Goal: Download file/media

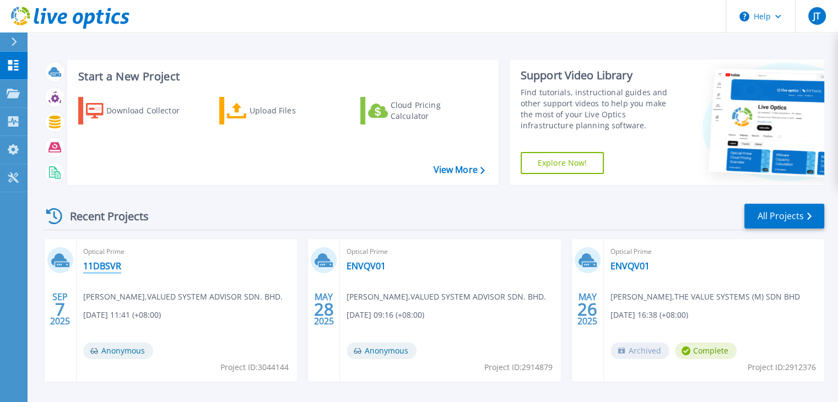
click at [101, 267] on link "11DBSVR" at bounding box center [102, 266] width 38 height 11
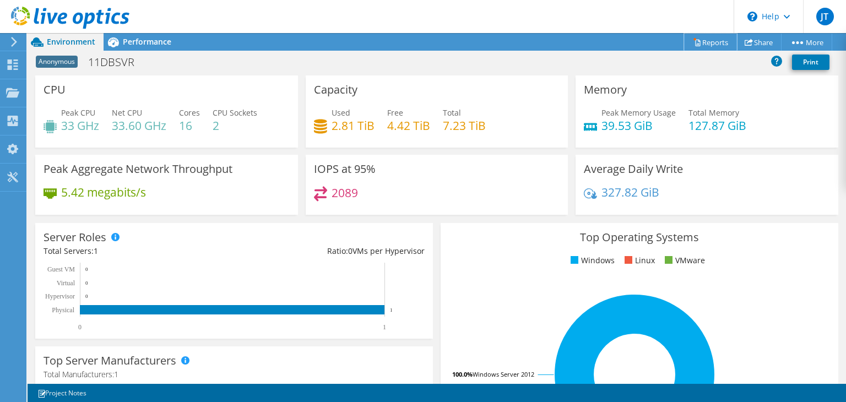
click at [709, 42] on link "Reports" at bounding box center [710, 42] width 53 height 17
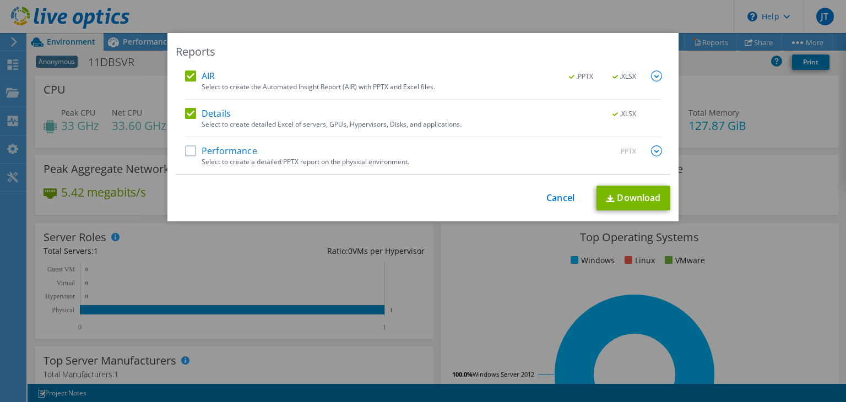
click at [196, 78] on label "AIR" at bounding box center [200, 76] width 30 height 11
click at [0, 0] on input "AIR" at bounding box center [0, 0] width 0 height 0
click at [199, 112] on label "Details" at bounding box center [208, 113] width 46 height 11
click at [0, 0] on input "Details" at bounding box center [0, 0] width 0 height 0
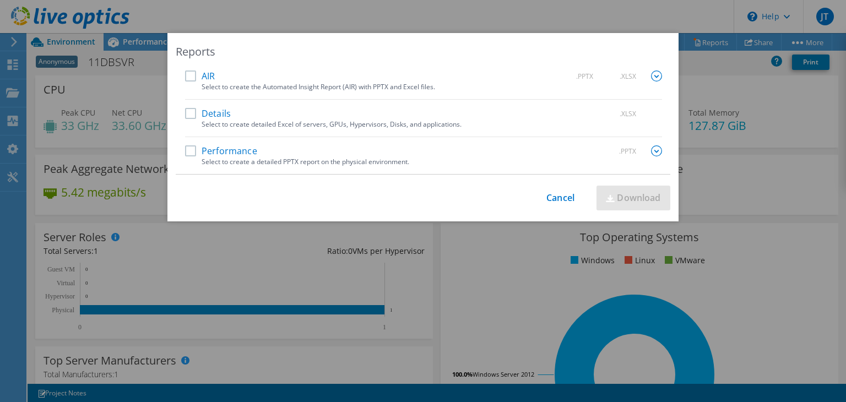
click at [208, 149] on label "Performance" at bounding box center [221, 150] width 72 height 11
click at [0, 0] on input "Performance" at bounding box center [0, 0] width 0 height 0
click at [629, 201] on link "Download" at bounding box center [634, 198] width 74 height 25
click at [651, 155] on img at bounding box center [656, 150] width 11 height 11
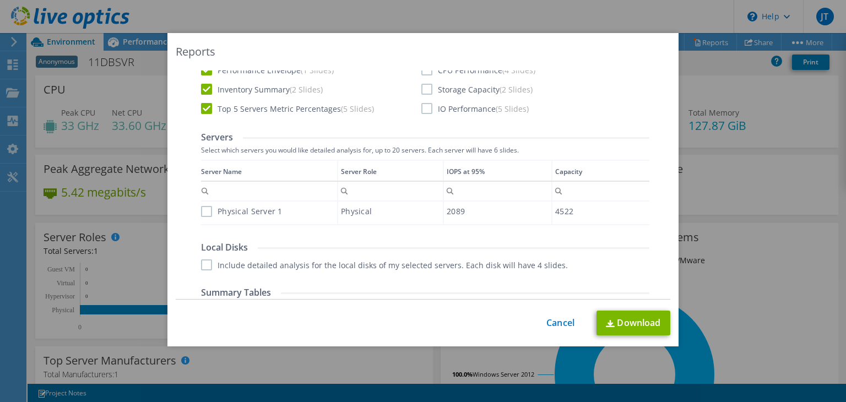
scroll to position [275, 0]
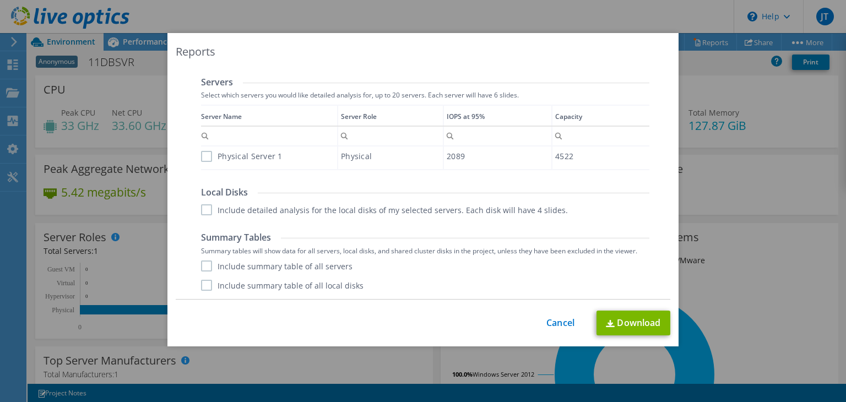
click at [261, 159] on label "Physical Server 1" at bounding box center [242, 156] width 82 height 11
click at [0, 0] on input "Physical Server 1" at bounding box center [0, 0] width 0 height 0
click at [268, 204] on label "Include detailed analysis for the local disks of my selected servers. Each disk…" at bounding box center [384, 209] width 367 height 11
click at [0, 0] on input "Include detailed analysis for the local disks of my selected servers. Each disk…" at bounding box center [0, 0] width 0 height 0
click at [259, 253] on label "Summary tables will show data for all servers, local disks, and shared cluster …" at bounding box center [425, 251] width 448 height 8
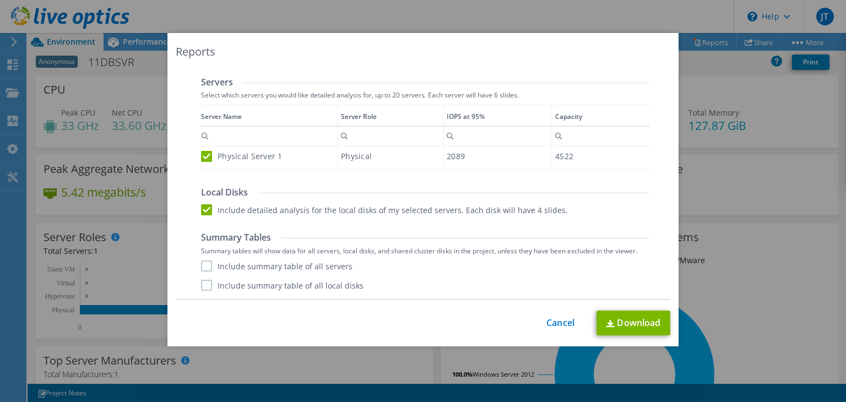
click at [260, 267] on label "Include summary table of all servers" at bounding box center [277, 266] width 152 height 11
click at [0, 0] on input "Include summary table of all servers" at bounding box center [0, 0] width 0 height 0
click at [263, 289] on label "Include summary table of all local disks" at bounding box center [282, 285] width 163 height 11
click at [0, 0] on input "Include summary table of all local disks" at bounding box center [0, 0] width 0 height 0
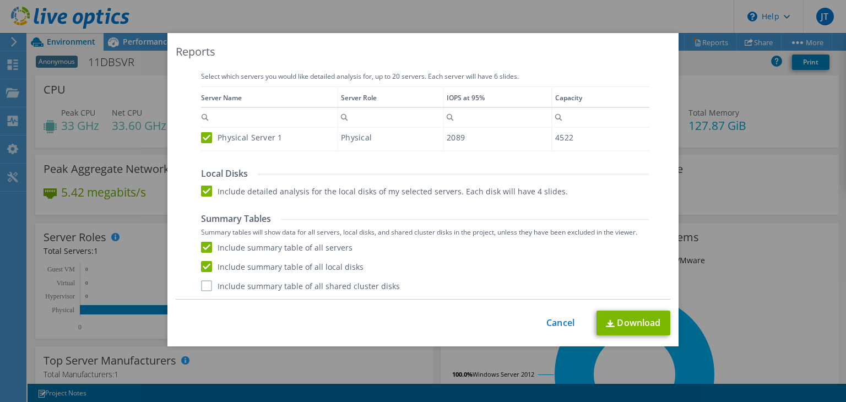
click at [269, 285] on label "Include summary table of all shared cluster disks" at bounding box center [300, 285] width 199 height 11
click at [0, 0] on input "Include summary table of all shared cluster disks" at bounding box center [0, 0] width 0 height 0
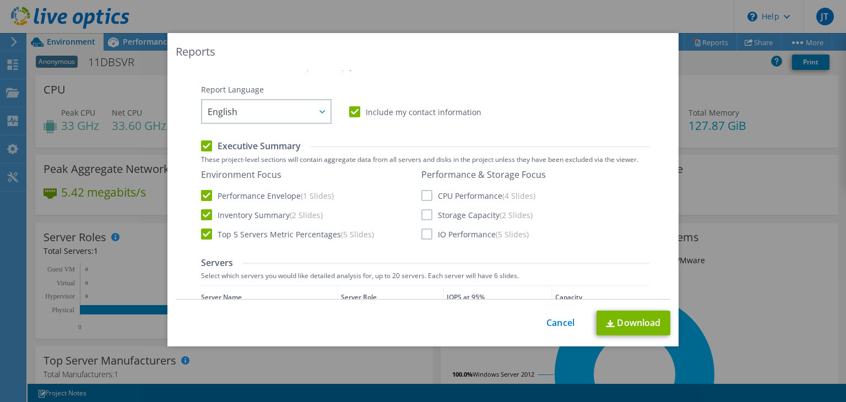
scroll to position [74, 0]
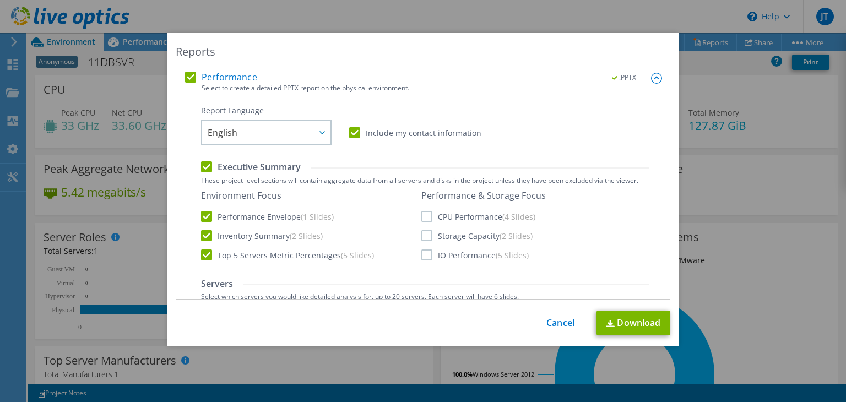
click at [441, 215] on label "CPU Performance (4 Slides)" at bounding box center [478, 216] width 114 height 11
click at [0, 0] on input "CPU Performance (4 Slides)" at bounding box center [0, 0] width 0 height 0
click at [442, 236] on label "Storage Capacity (2 Slides)" at bounding box center [476, 235] width 111 height 11
click at [0, 0] on input "Storage Capacity (2 Slides)" at bounding box center [0, 0] width 0 height 0
click at [444, 258] on label "IO Performance (5 Slides)" at bounding box center [474, 255] width 107 height 11
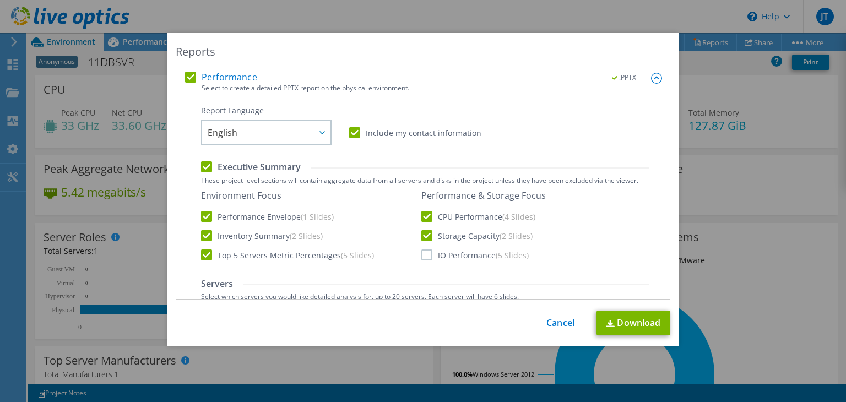
click at [0, 0] on input "IO Performance (5 Slides)" at bounding box center [0, 0] width 0 height 0
click at [253, 255] on label "Top 5 Servers Metric Percentages (5 Slides)" at bounding box center [287, 255] width 173 height 11
click at [0, 0] on input "Top 5 Servers Metric Percentages (5 Slides)" at bounding box center [0, 0] width 0 height 0
click at [239, 236] on label "Inventory Summary (2 Slides)" at bounding box center [262, 235] width 122 height 11
click at [0, 0] on input "Inventory Summary (2 Slides)" at bounding box center [0, 0] width 0 height 0
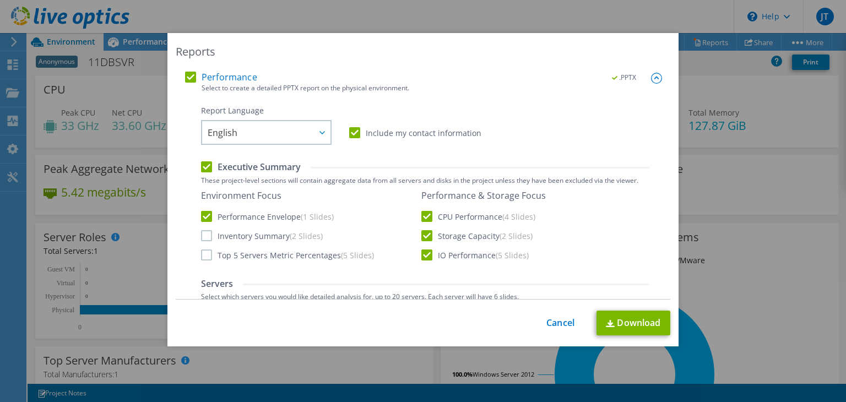
click at [239, 215] on label "Performance Envelope (1 Slides)" at bounding box center [267, 216] width 133 height 11
click at [0, 0] on input "Performance Envelope (1 Slides)" at bounding box center [0, 0] width 0 height 0
click at [614, 323] on link "Download" at bounding box center [634, 323] width 74 height 25
